Goal: Task Accomplishment & Management: Complete application form

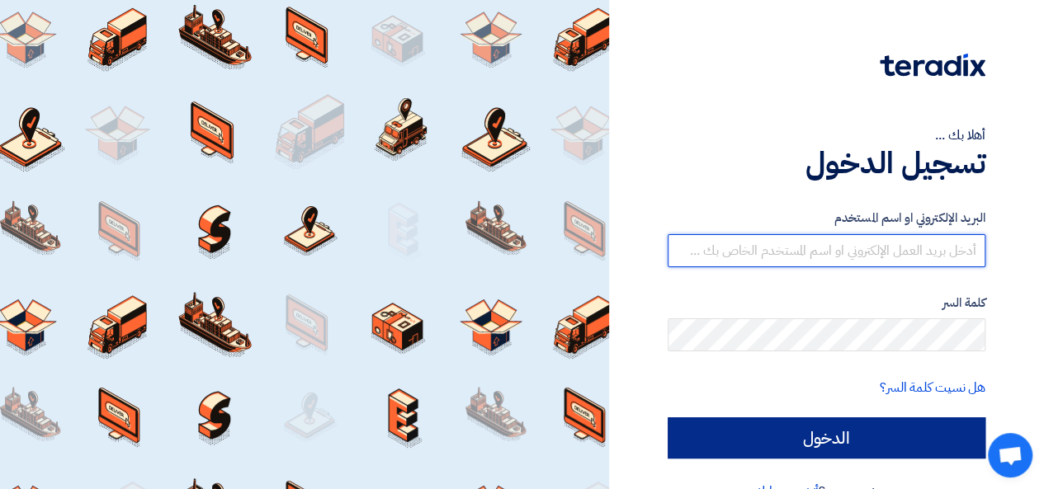
type input "[EMAIL_ADDRESS][DOMAIN_NAME]"
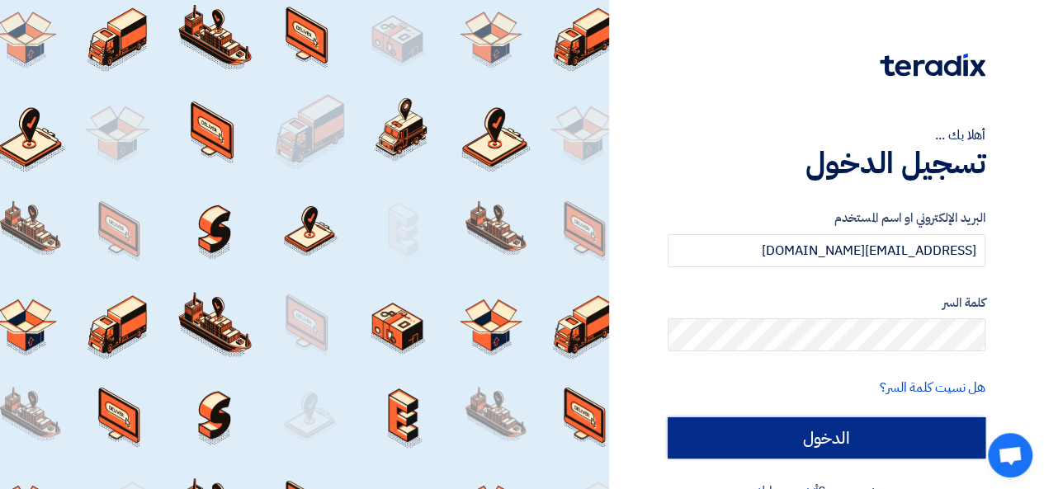
click at [827, 433] on input "الدخول" at bounding box center [826, 437] width 318 height 41
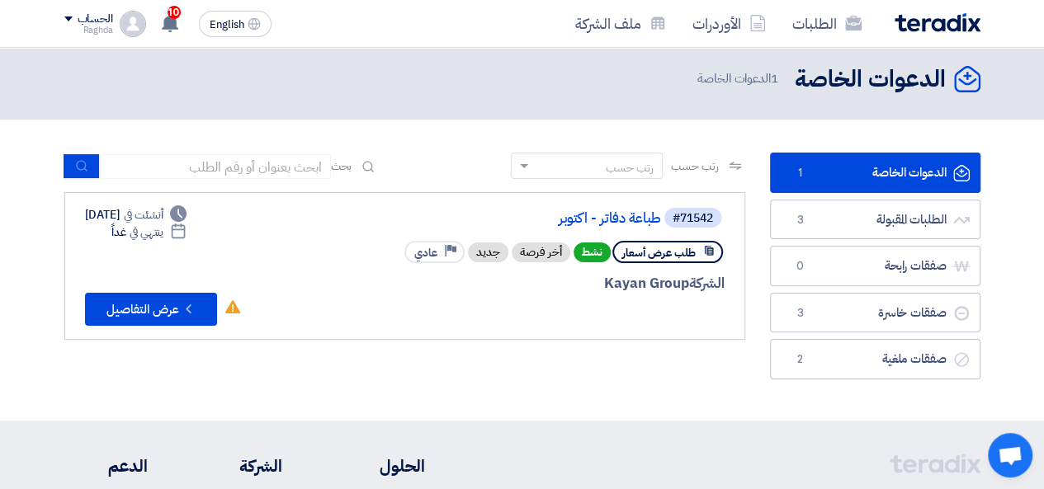
scroll to position [33, 0]
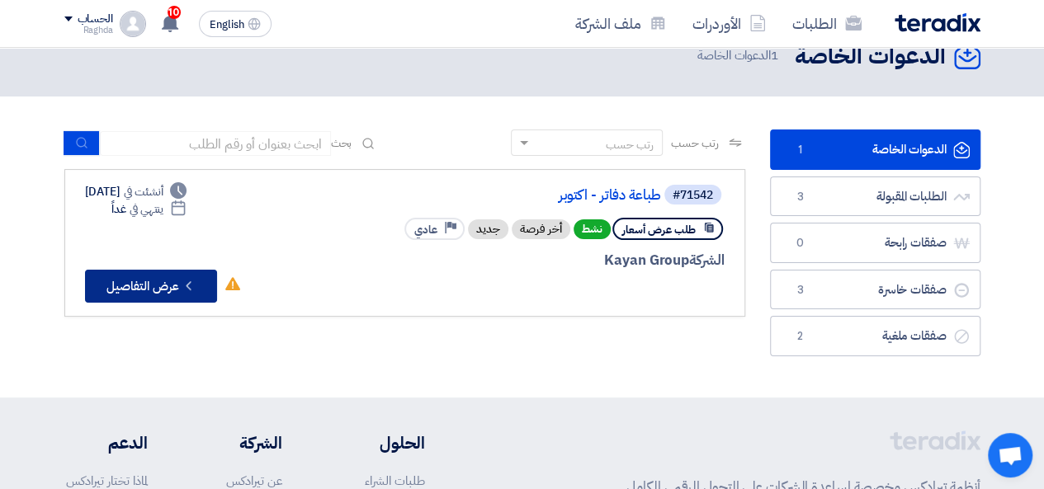
click at [167, 295] on button "Check details عرض التفاصيل" at bounding box center [151, 286] width 132 height 33
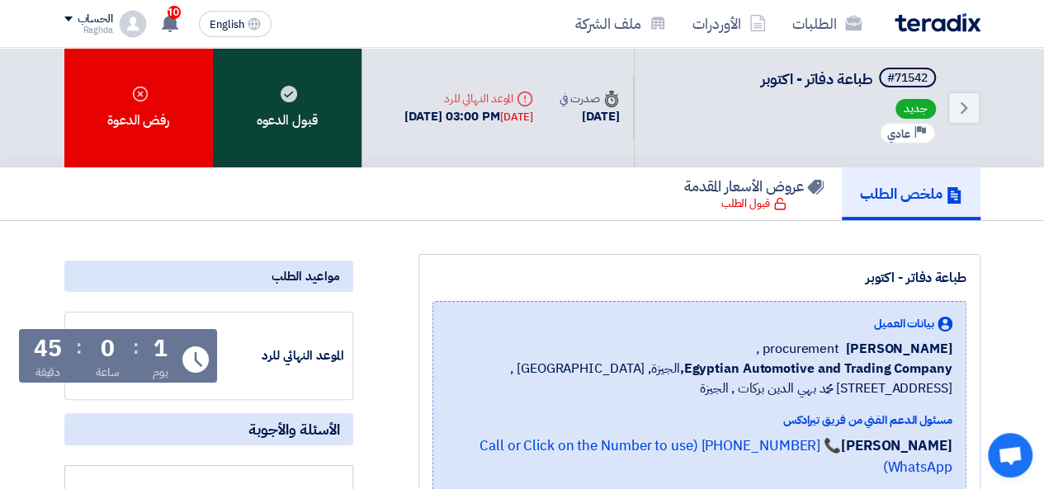
click at [341, 92] on div "قبول الدعوه" at bounding box center [287, 108] width 148 height 120
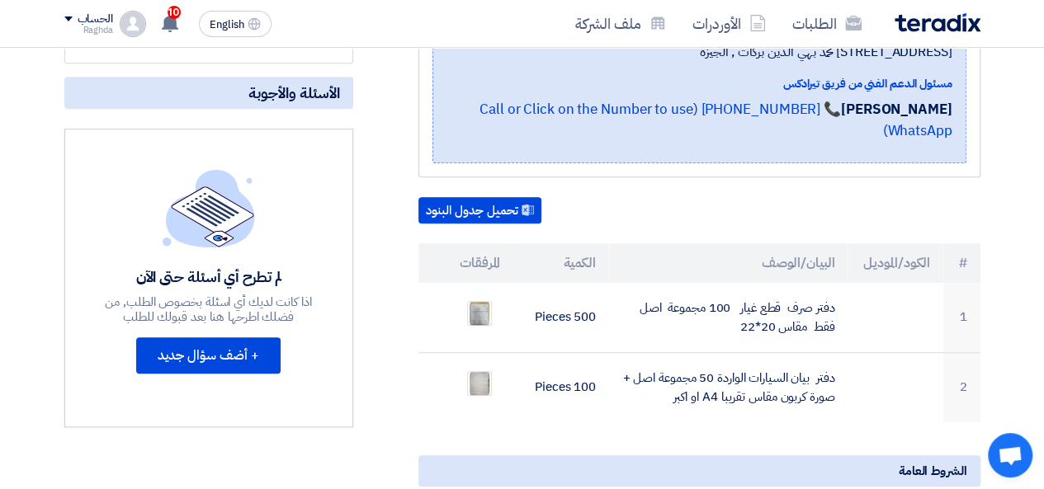
scroll to position [346, 0]
